Goal: Transaction & Acquisition: Purchase product/service

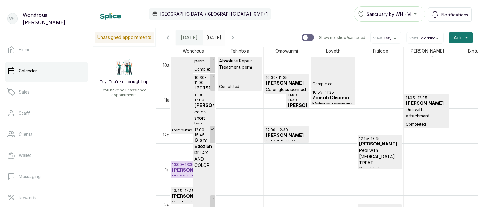
scroll to position [387, 0]
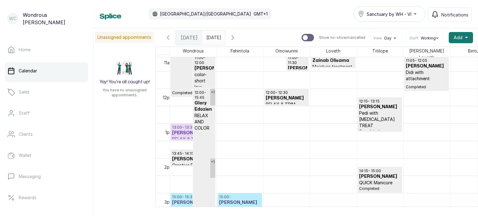
click at [177, 136] on p "RELAX & TRIM" at bounding box center [193, 139] width 42 height 6
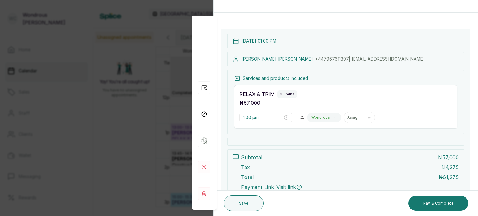
scroll to position [35, 0]
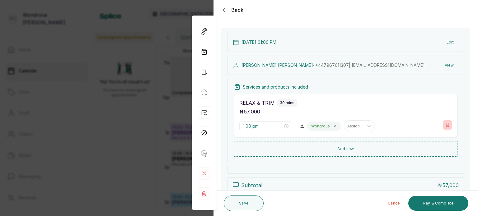
click at [446, 125] on icon "button" at bounding box center [447, 125] width 3 height 4
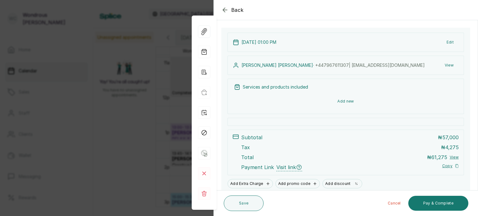
click at [344, 102] on button "Add new" at bounding box center [346, 101] width 224 height 15
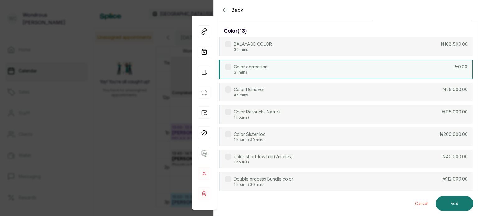
scroll to position [0, 0]
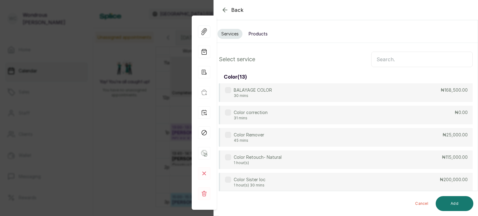
click at [387, 56] on input "text" at bounding box center [422, 60] width 102 height 16
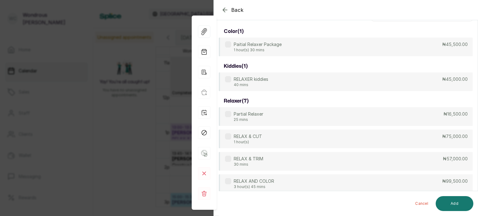
scroll to position [47, 0]
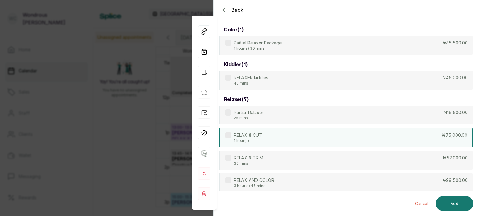
click at [304, 141] on div "RELAX & CUT 1 hour(s) ₦75,000.00" at bounding box center [346, 137] width 254 height 19
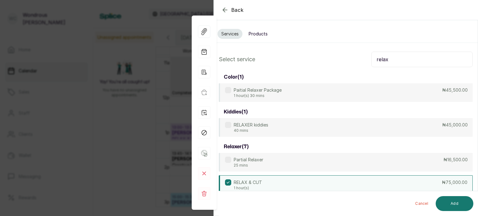
click at [394, 58] on input "relax" at bounding box center [422, 60] width 102 height 16
type input "r"
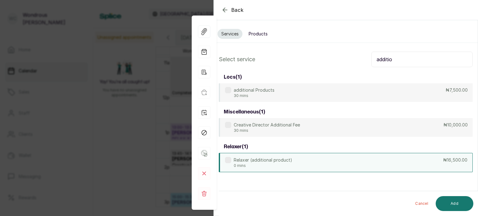
type input "additio"
click at [310, 160] on div "Relaxer (additional product) 0 mins ₦16,500.00" at bounding box center [346, 162] width 254 height 19
click at [458, 200] on button "Add" at bounding box center [455, 203] width 38 height 15
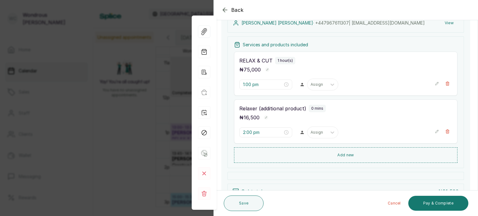
scroll to position [78, 0]
click at [380, 152] on button "Add new" at bounding box center [346, 153] width 224 height 15
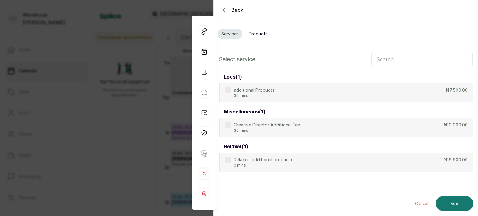
scroll to position [0, 0]
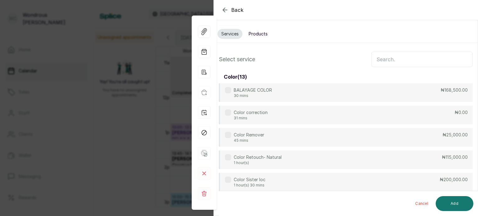
click at [384, 54] on input "text" at bounding box center [422, 60] width 102 height 16
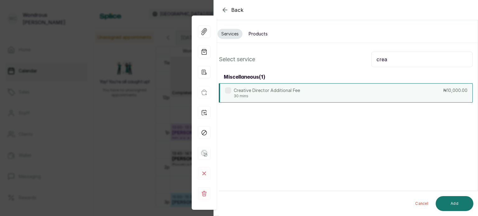
type input "crea"
click at [354, 89] on div "Creative Director Additional Fee 30 mins ₦10,000.00" at bounding box center [346, 92] width 254 height 19
click at [453, 201] on button "Add" at bounding box center [455, 203] width 38 height 15
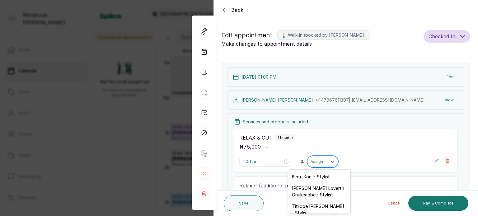
click at [322, 160] on div "Assign" at bounding box center [317, 162] width 19 height 8
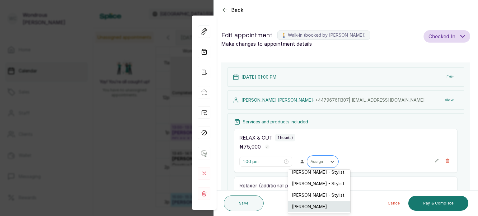
click at [325, 210] on div "[PERSON_NAME]" at bounding box center [319, 207] width 62 height 12
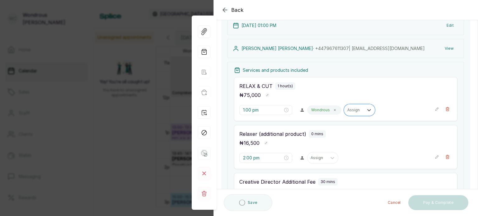
scroll to position [64, 0]
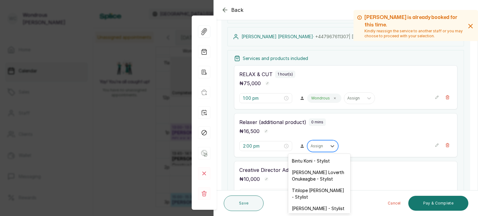
click at [313, 145] on div at bounding box center [317, 147] width 13 height 6
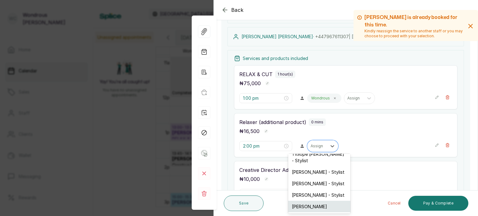
click at [319, 206] on div "[PERSON_NAME]" at bounding box center [319, 207] width 62 height 12
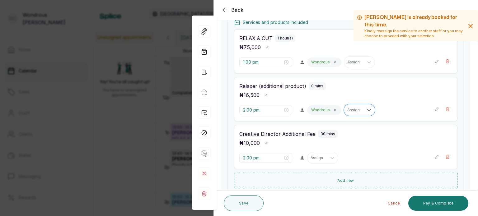
scroll to position [113, 0]
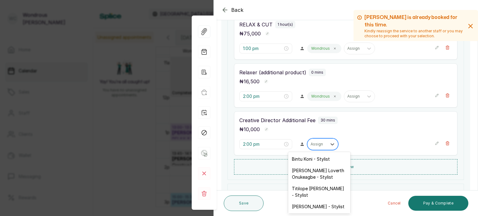
click at [319, 145] on div at bounding box center [317, 145] width 13 height 6
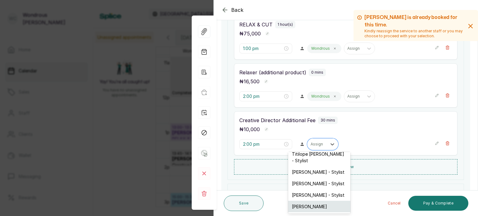
click at [323, 204] on div "[PERSON_NAME]" at bounding box center [319, 207] width 62 height 12
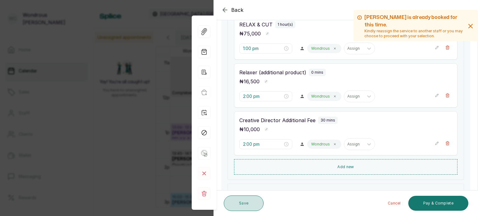
click at [253, 203] on button "Save" at bounding box center [244, 204] width 40 height 16
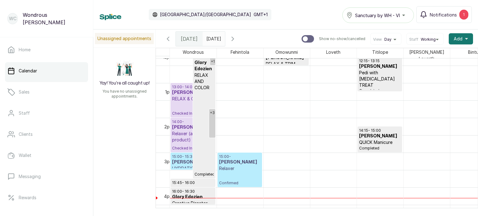
scroll to position [429, 0]
type input "dd/MM/yyyy"
click at [213, 41] on input "dd/MM/yyyy" at bounding box center [208, 37] width 10 height 11
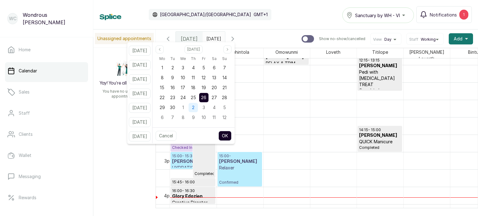
click at [198, 105] on div "2" at bounding box center [193, 107] width 9 height 9
click at [232, 135] on button "OK" at bounding box center [225, 136] width 13 height 10
type input "[DATE]"
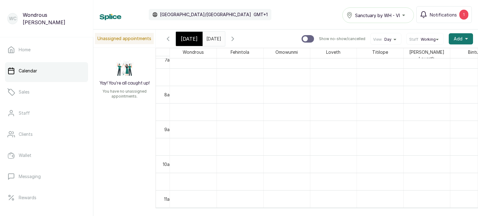
scroll to position [254, 0]
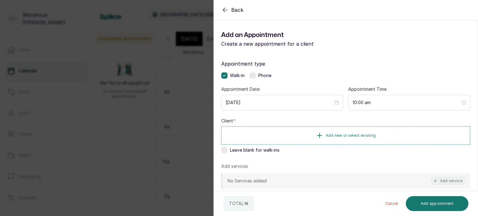
click at [222, 149] on label at bounding box center [224, 150] width 6 height 6
click at [441, 182] on button "Add service" at bounding box center [448, 181] width 35 height 8
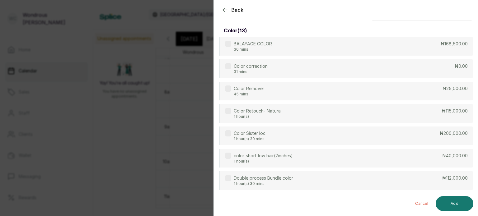
scroll to position [0, 0]
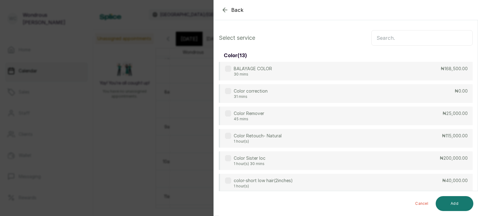
click at [381, 38] on input "text" at bounding box center [422, 38] width 102 height 16
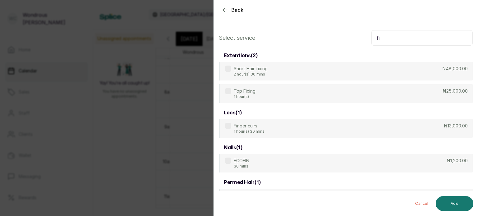
click at [397, 42] on input "fi" at bounding box center [422, 38] width 102 height 16
type input "f"
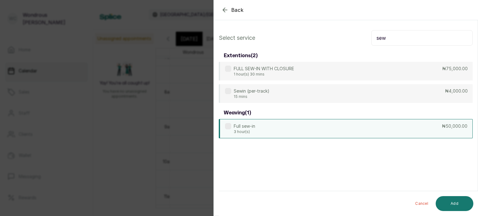
type input "sew"
click at [367, 127] on div "Full sew-in 3 hour(s) ₦50,000.00" at bounding box center [346, 128] width 254 height 19
click at [460, 203] on button "Add" at bounding box center [455, 203] width 38 height 15
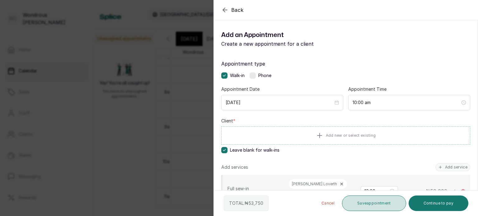
click at [378, 204] on button "Save appointment" at bounding box center [374, 204] width 64 height 16
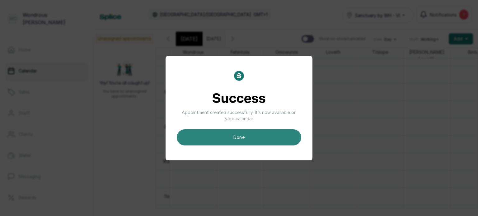
click at [255, 140] on button "done" at bounding box center [239, 138] width 125 height 16
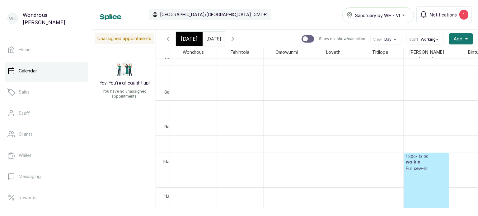
click at [183, 38] on span "[DATE]" at bounding box center [189, 38] width 17 height 7
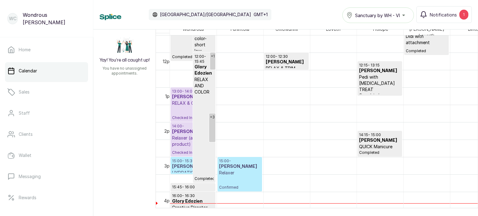
click at [181, 96] on h3 "[PERSON_NAME]" at bounding box center [193, 97] width 42 height 6
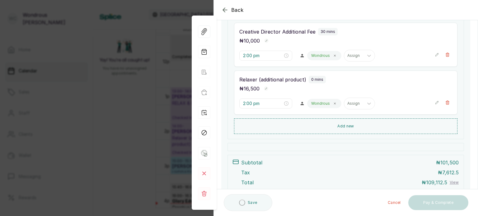
scroll to position [154, 0]
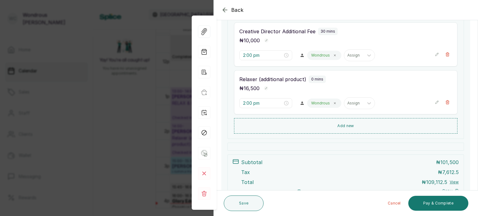
click at [450, 180] on button "View" at bounding box center [454, 182] width 9 height 5
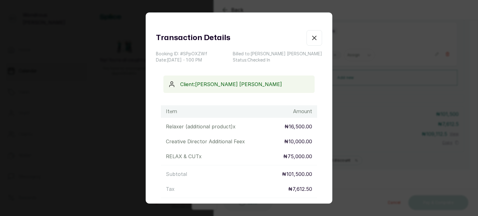
scroll to position [75, 0]
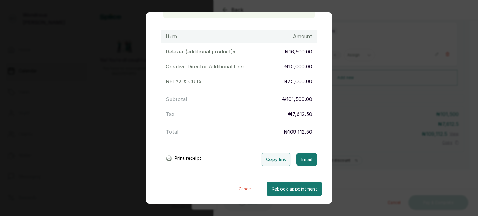
click at [197, 155] on button "Print receipt" at bounding box center [184, 158] width 46 height 12
click at [379, 122] on div "Transaction Details Booking ID: # SPpOXZWf Date: [DATE] ・ 1:00 PM Billed to: [P…" at bounding box center [239, 108] width 478 height 216
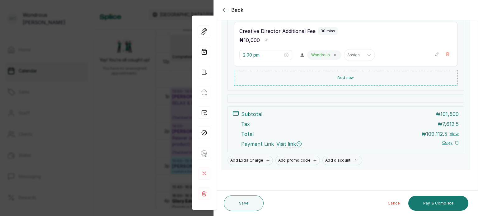
scroll to position [203, 0]
click at [429, 205] on button "Pay & Complete" at bounding box center [439, 203] width 60 height 15
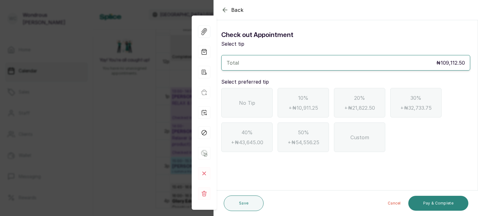
scroll to position [0, 0]
click at [251, 105] on span "No Tip" at bounding box center [247, 102] width 16 height 7
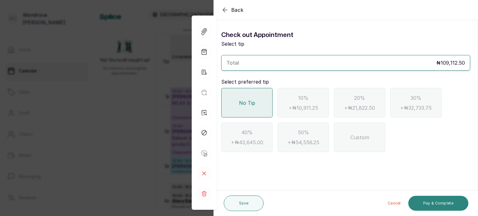
click at [437, 203] on button "Pay & Complete" at bounding box center [439, 203] width 60 height 15
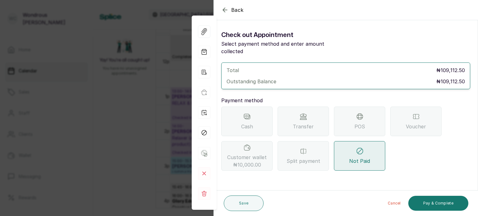
click at [311, 123] on span "Transfer" at bounding box center [303, 126] width 21 height 7
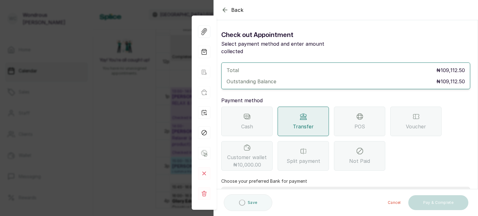
scroll to position [64, 0]
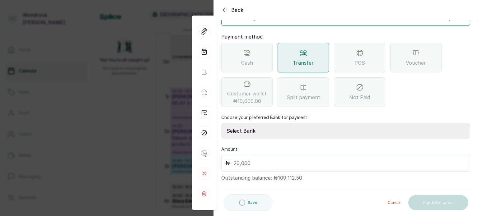
click at [277, 123] on select "Select Bank SBYWH ENTERPRISE Union Bank of Nigeria SBYWH ENTERPRISE Guaranty Tr…" at bounding box center [345, 131] width 249 height 16
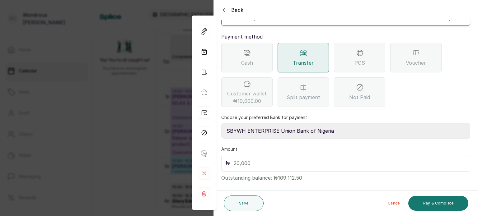
click at [221, 123] on select "Select Bank SBYWH ENTERPRISE Union Bank of Nigeria SBYWH ENTERPRISE Guaranty Tr…" at bounding box center [345, 131] width 249 height 16
drag, startPoint x: 274, startPoint y: 120, endPoint x: 289, endPoint y: 168, distance: 50.3
click at [289, 168] on div "Total ₦109,112.50 Outstanding Balance ₦109,112.50 Payment method Cash Transfer …" at bounding box center [345, 90] width 249 height 183
select select "06e33d74-6d80-4729-978e-49686b700ee4"
click at [221, 123] on select "Select Bank SBYWH ENTERPRISE Union Bank of Nigeria SBYWH ENTERPRISE Guaranty Tr…" at bounding box center [345, 131] width 249 height 16
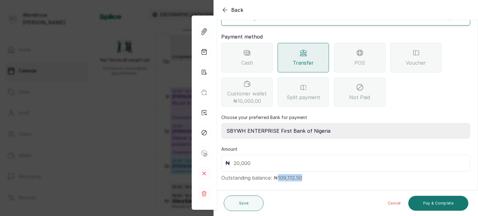
drag, startPoint x: 276, startPoint y: 172, endPoint x: 301, endPoint y: 172, distance: 25.5
click at [301, 172] on p "Outstanding balance: ₦109,112.50" at bounding box center [345, 177] width 249 height 10
copy p "109,112.50"
click at [276, 159] on input "text" at bounding box center [350, 163] width 233 height 9
paste input "109,112.50"
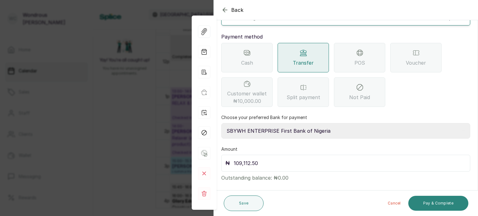
type input "109,112.50"
click at [430, 209] on button "Pay & Complete" at bounding box center [439, 203] width 60 height 15
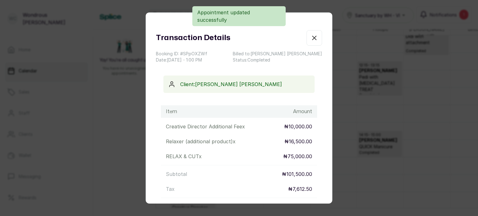
click at [379, 125] on div "Transaction Details Booking ID: # SPpOXZWf Date: [DATE] ・ 1:00 PM Billed to: [P…" at bounding box center [239, 108] width 478 height 216
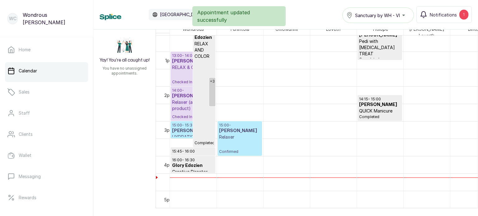
scroll to position [439, 0]
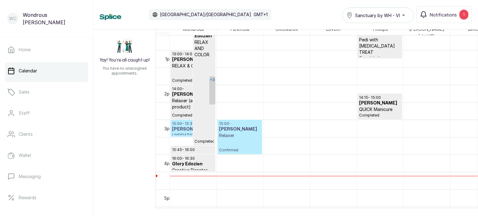
click at [209, 89] on link "+3" at bounding box center [212, 90] width 6 height 29
click at [52, 93] on link "Sales" at bounding box center [46, 91] width 83 height 17
